Goal: Obtain resource: Download file/media

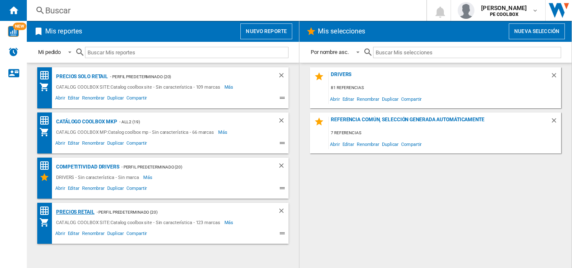
click at [85, 211] on div "PRECIOS RETAIL" at bounding box center [74, 212] width 41 height 10
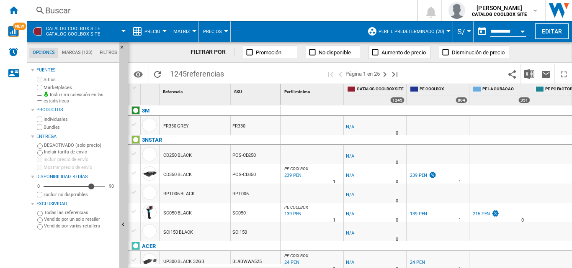
click at [358, 13] on div "Buscar" at bounding box center [220, 11] width 350 height 12
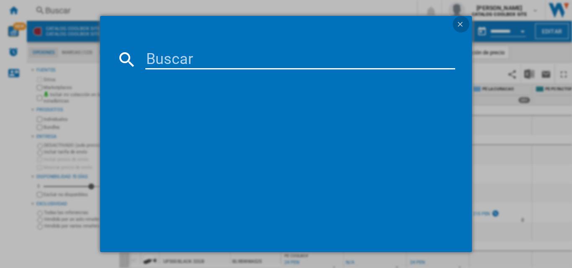
click at [459, 28] on ng-md-icon "getI18NText('BUTTONS.CLOSE_DIALOG')" at bounding box center [461, 25] width 10 height 10
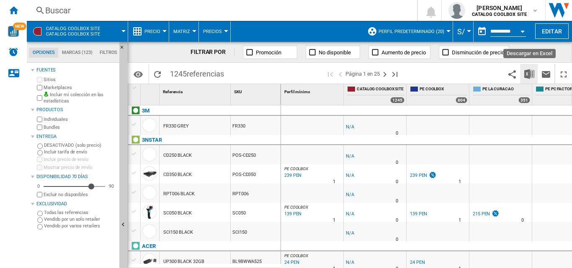
click at [532, 76] on img "Descargar en Excel" at bounding box center [529, 74] width 10 height 10
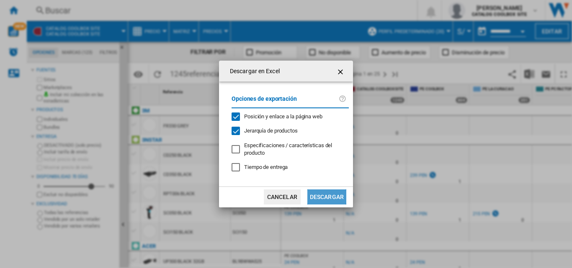
click at [330, 203] on button "Descargar" at bounding box center [326, 197] width 39 height 15
